Goal: Book appointment/travel/reservation

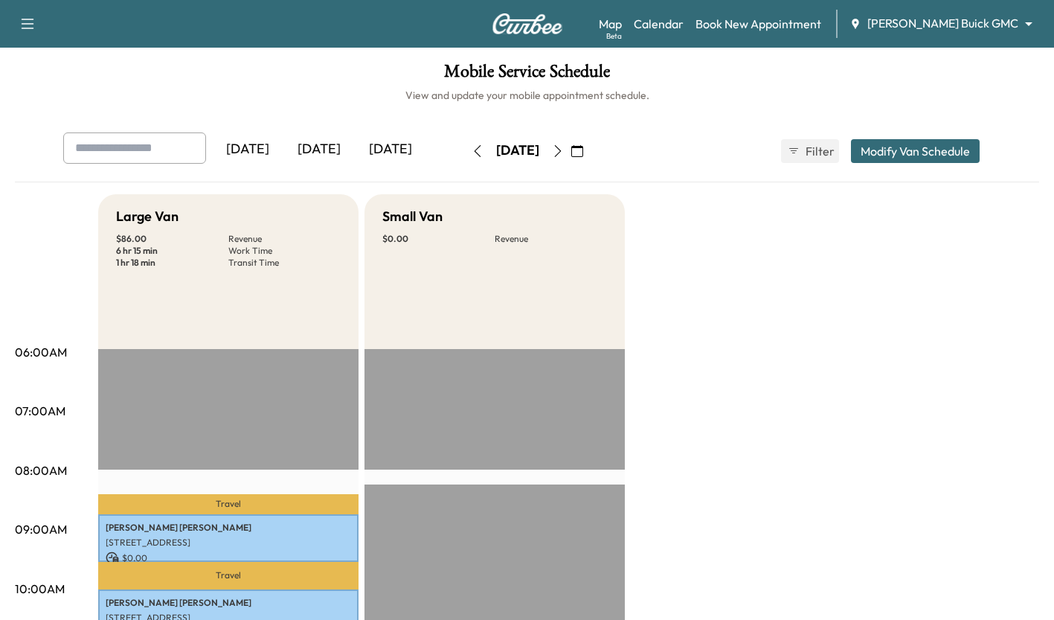
click at [383, 158] on div "[DATE]" at bounding box center [390, 149] width 71 height 34
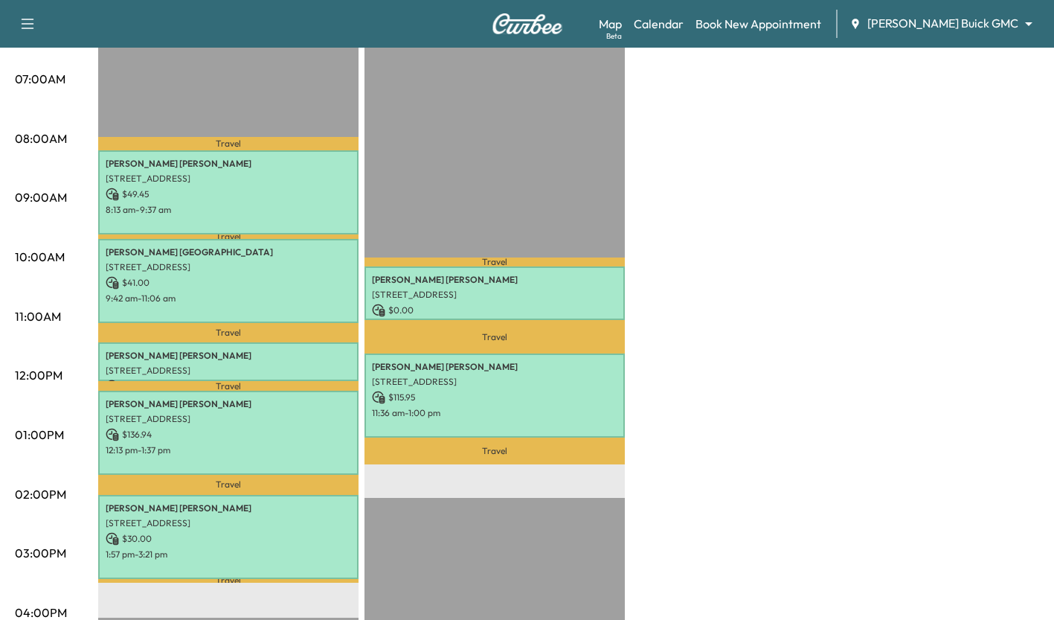
scroll to position [338, 0]
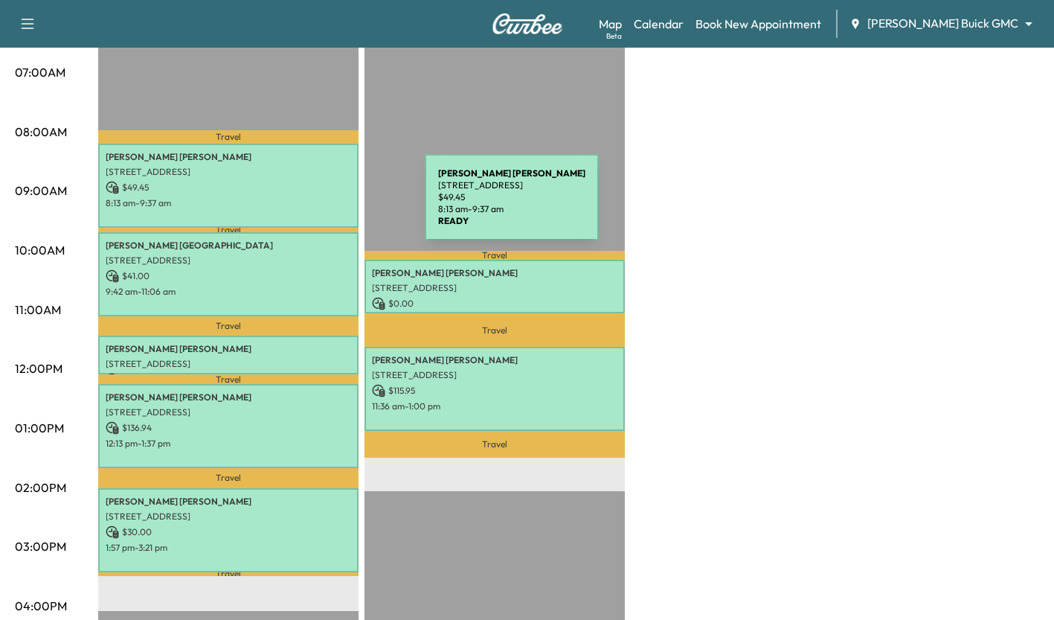
click at [313, 206] on p "8:13 am - 9:37 am" at bounding box center [228, 203] width 245 height 12
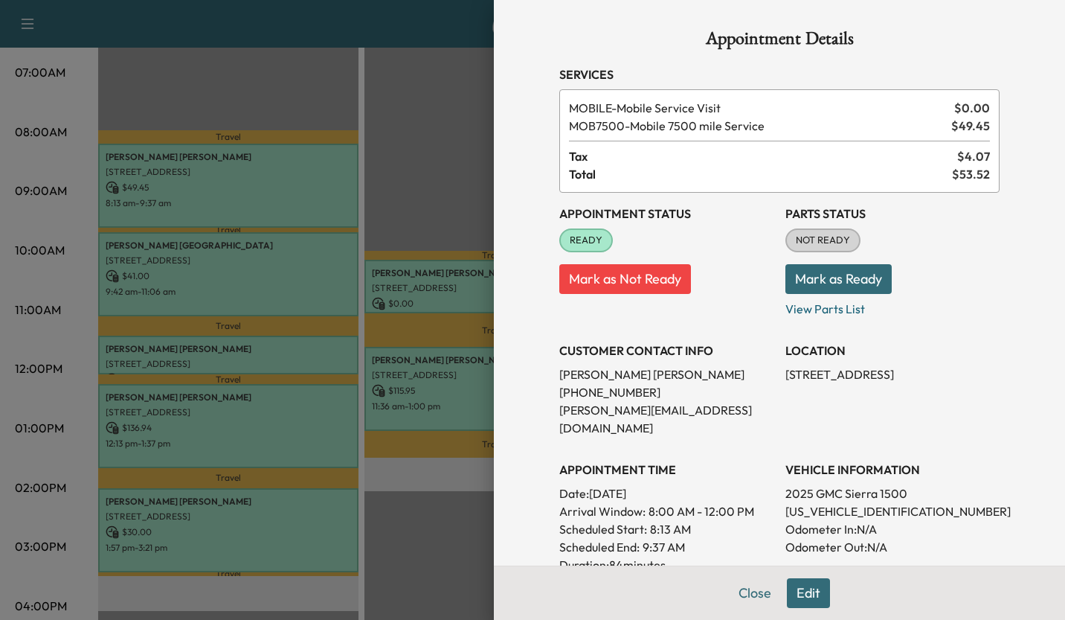
click at [402, 181] on div at bounding box center [532, 310] width 1065 height 620
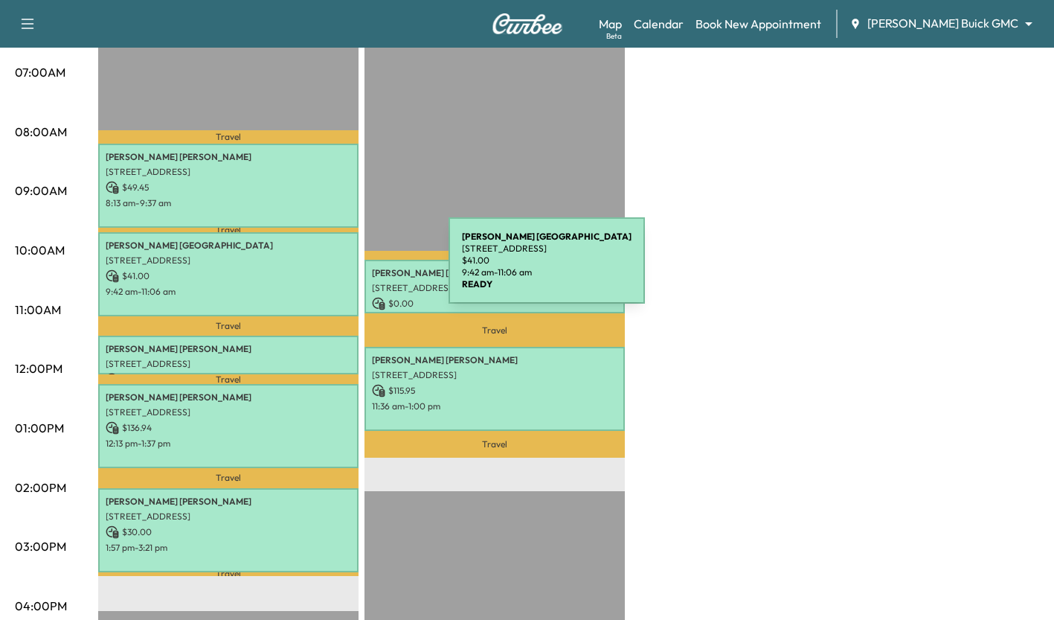
click at [337, 269] on p "$ 41.00" at bounding box center [228, 275] width 245 height 13
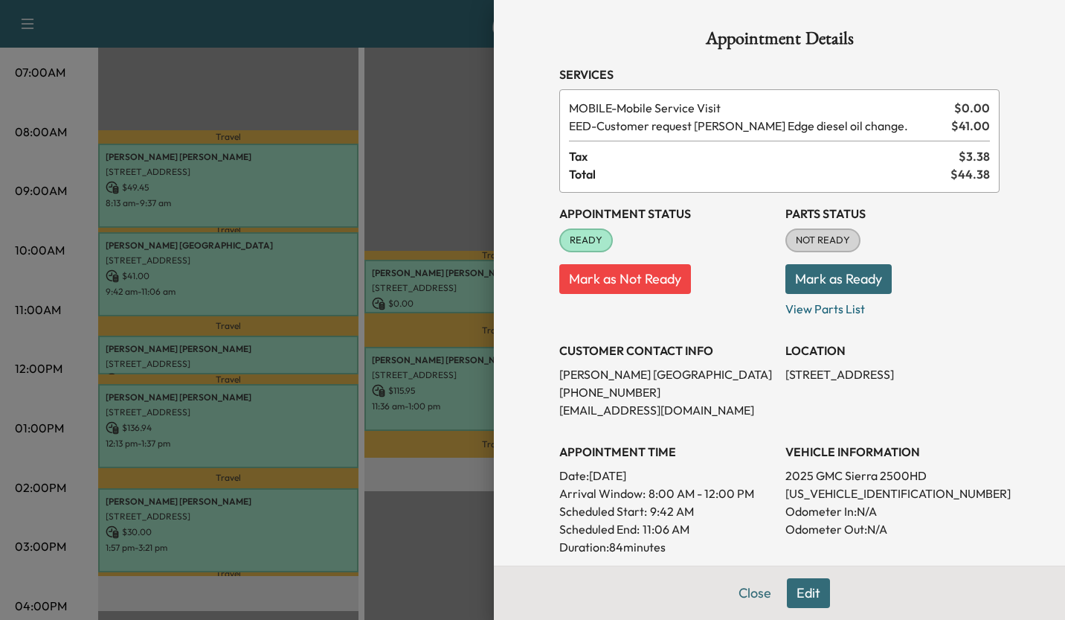
click at [415, 203] on div at bounding box center [532, 310] width 1065 height 620
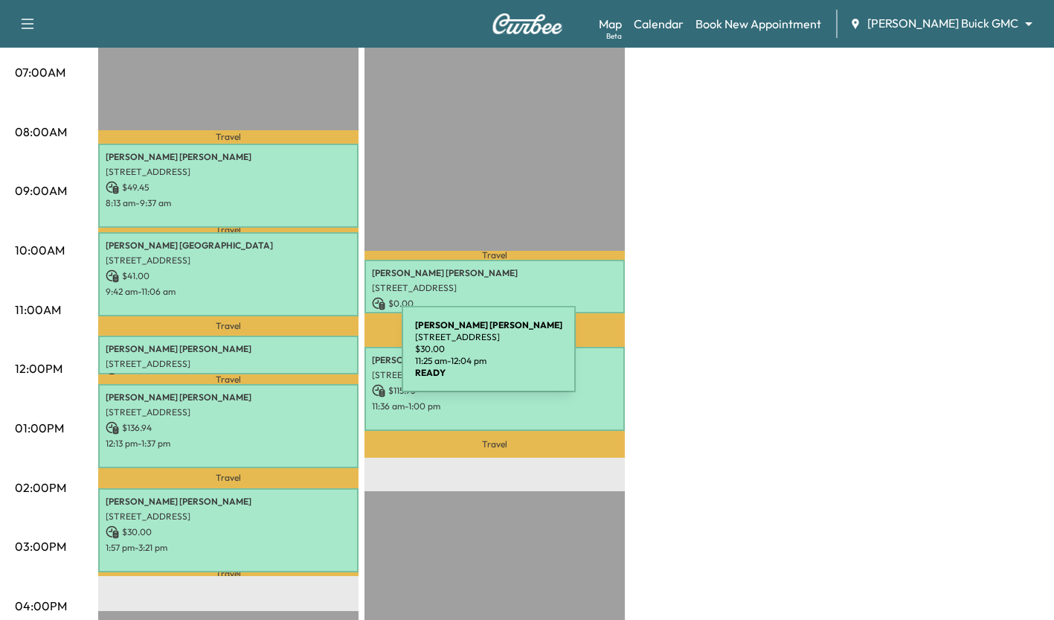
click at [290, 358] on p "[STREET_ADDRESS]" at bounding box center [228, 364] width 245 height 12
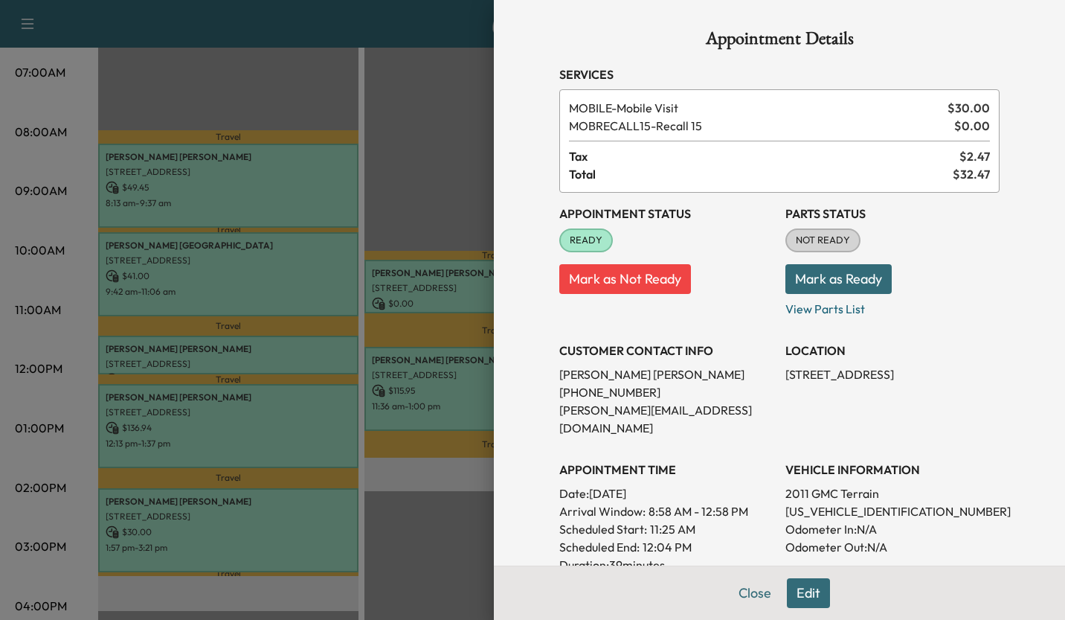
click at [439, 180] on div at bounding box center [532, 310] width 1065 height 620
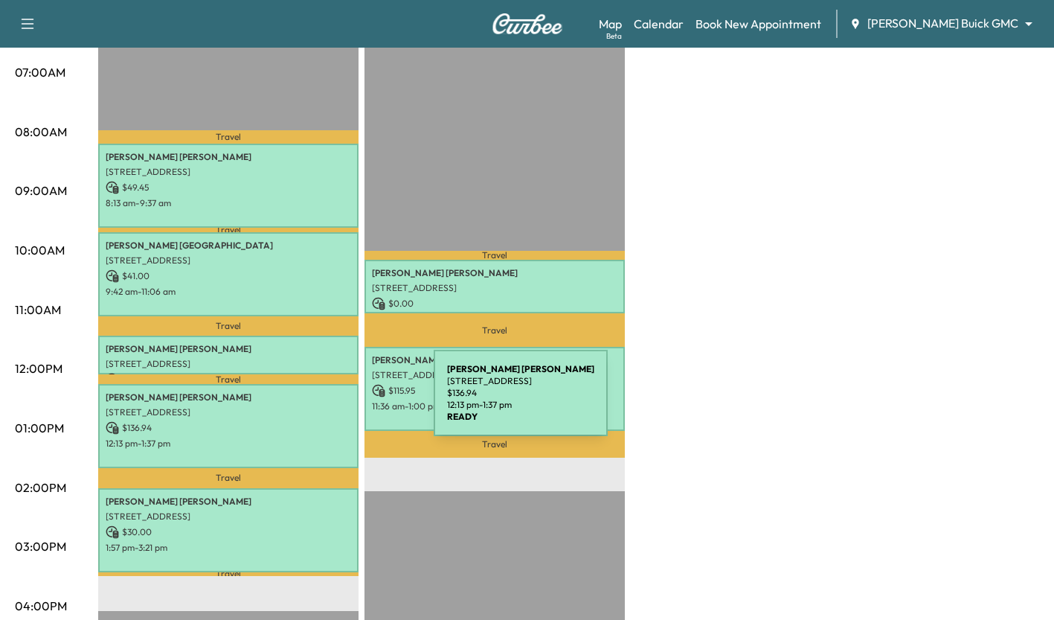
click at [322, 406] on p "[STREET_ADDRESS]" at bounding box center [228, 412] width 245 height 12
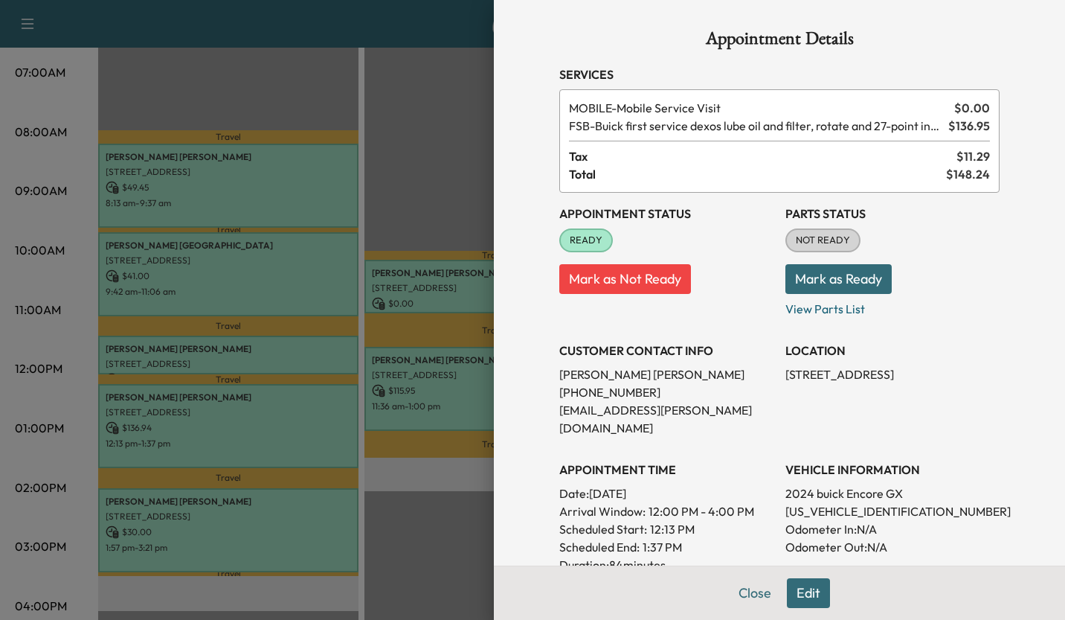
click at [439, 190] on div at bounding box center [532, 310] width 1065 height 620
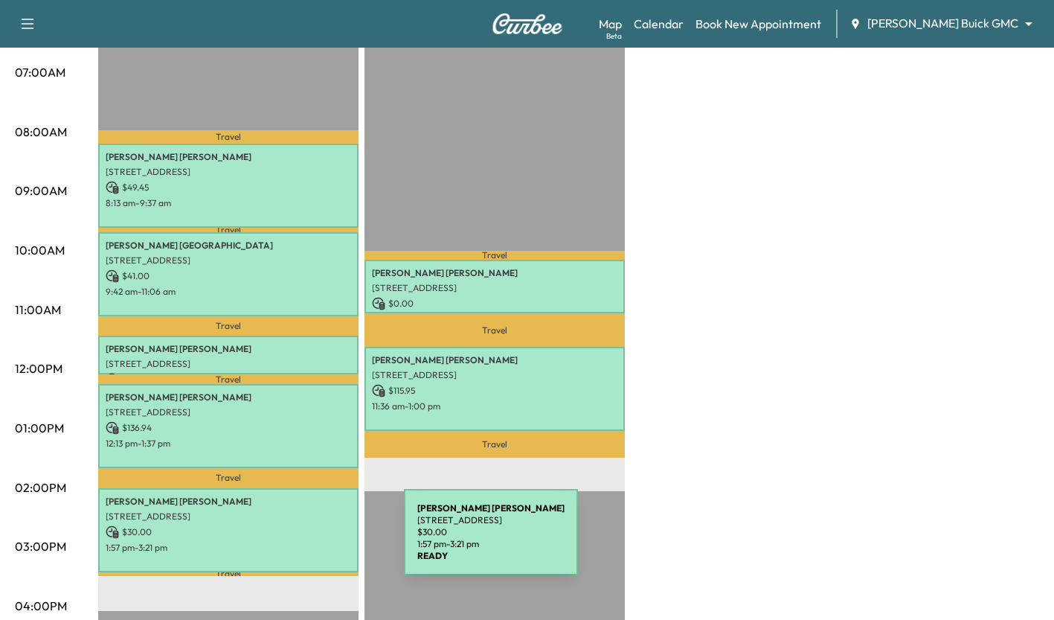
click at [292, 542] on p "1:57 pm - 3:21 pm" at bounding box center [228, 548] width 245 height 12
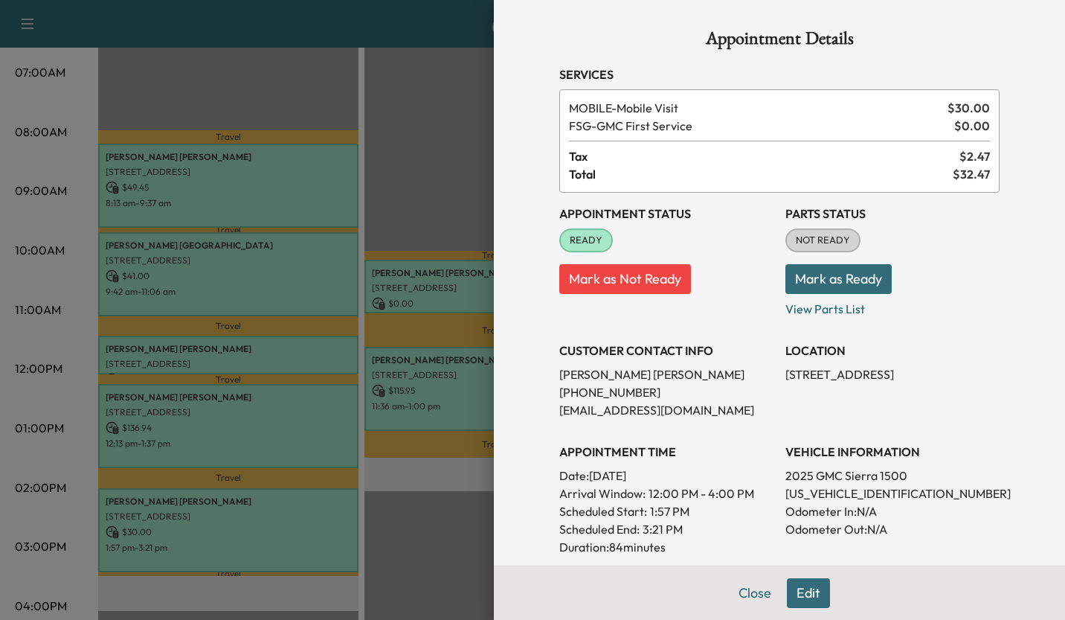
click at [440, 509] on div at bounding box center [532, 310] width 1065 height 620
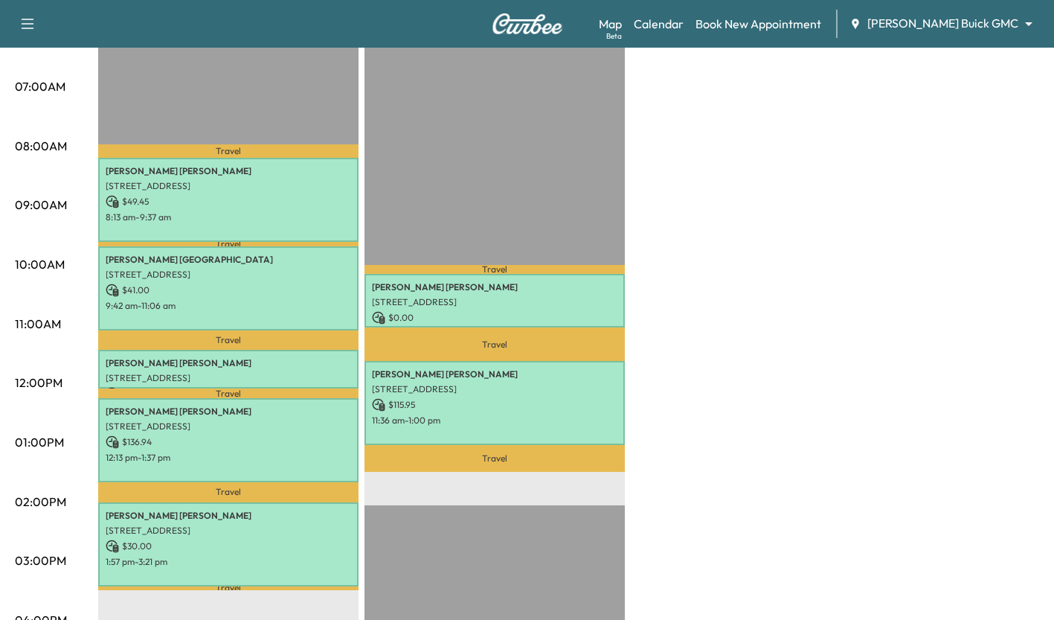
scroll to position [0, 0]
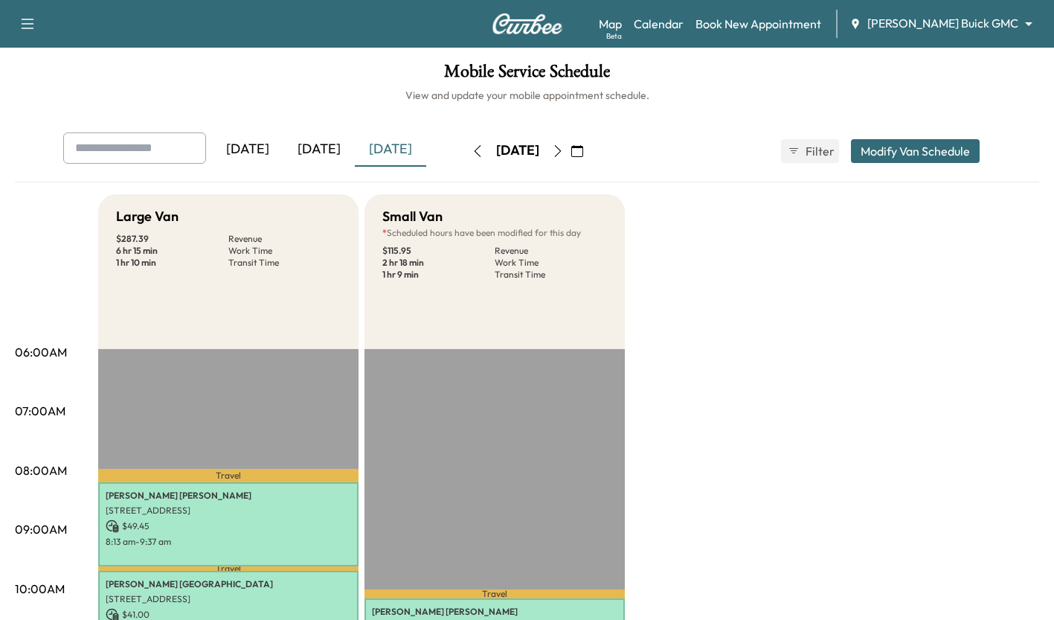
click at [402, 157] on div "[DATE]" at bounding box center [390, 149] width 71 height 34
